Goal: Task Accomplishment & Management: Manage account settings

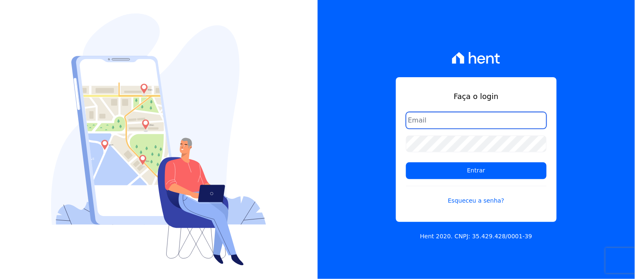
type input "[EMAIL_ADDRESS][DOMAIN_NAME]"
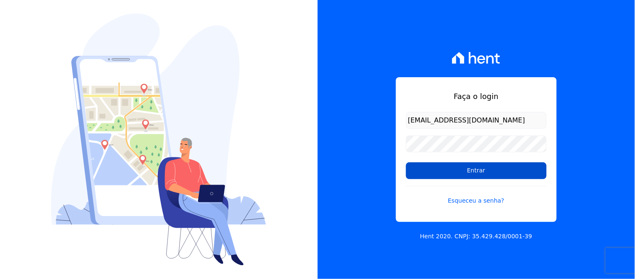
click at [496, 175] on input "Entrar" at bounding box center [476, 170] width 141 height 17
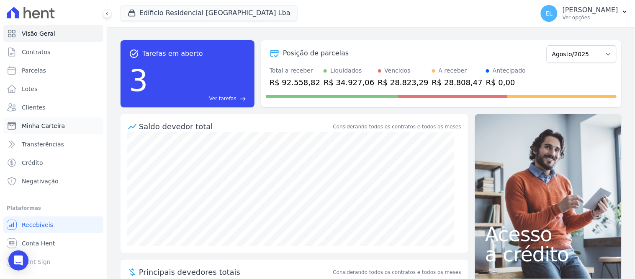
click at [40, 126] on span "Minha Carteira" at bounding box center [43, 125] width 43 height 8
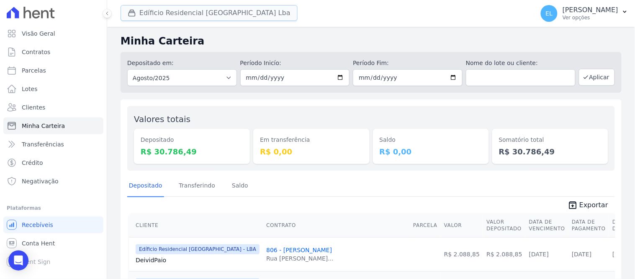
click at [150, 15] on button "Edíficio Residencial [GEOGRAPHIC_DATA] Lba" at bounding box center [209, 13] width 177 height 16
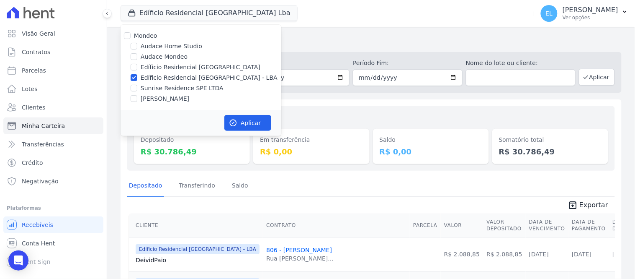
click at [127, 31] on div at bounding box center [127, 35] width 7 height 8
click at [126, 34] on input "Mondeo" at bounding box center [127, 35] width 7 height 7
checkbox input "true"
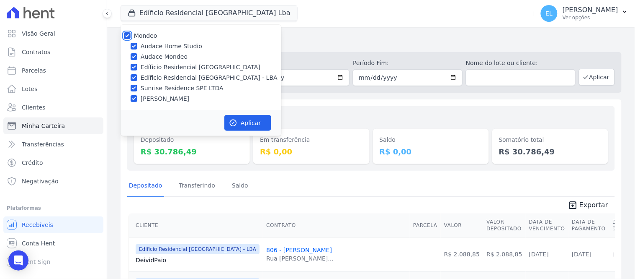
checkbox input "true"
click at [134, 44] on input "Audace Home Studio" at bounding box center [134, 46] width 7 height 7
checkbox input "false"
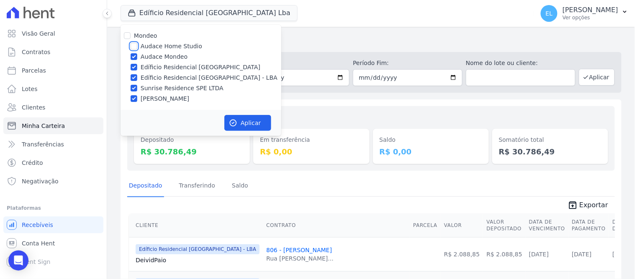
checkbox input "false"
click at [234, 122] on icon "button" at bounding box center [233, 123] width 8 height 8
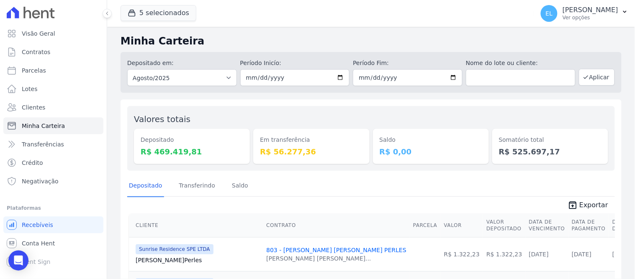
click at [589, 201] on span "Exportar" at bounding box center [594, 205] width 29 height 10
